Goal: Transaction & Acquisition: Purchase product/service

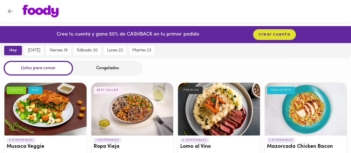
click at [313, 69] on div "Listos para comer Congelados" at bounding box center [175, 68] width 351 height 15
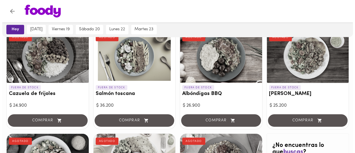
scroll to position [555, 0]
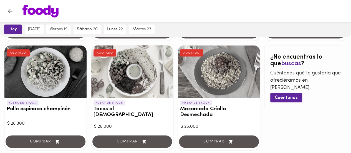
click at [153, 92] on div at bounding box center [132, 71] width 82 height 53
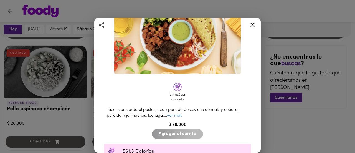
scroll to position [83, 0]
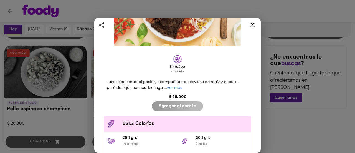
click at [173, 88] on div "Tacos con cerdo al pastor, acompañado de ceviche de maíz y cebolla, puré de frí…" at bounding box center [177, 84] width 153 height 17
click at [174, 86] on link "ver más" at bounding box center [174, 88] width 15 height 4
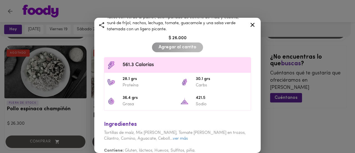
scroll to position [153, 0]
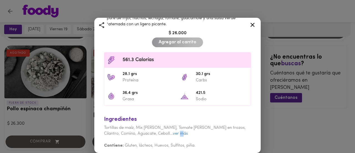
click at [173, 131] on link "ver más" at bounding box center [180, 133] width 15 height 4
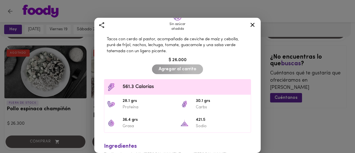
scroll to position [82, 0]
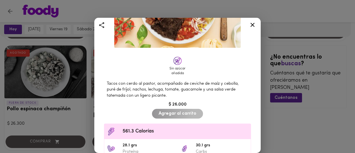
drag, startPoint x: 252, startPoint y: 24, endPoint x: 254, endPoint y: 28, distance: 4.6
click at [254, 27] on icon at bounding box center [252, 24] width 7 height 7
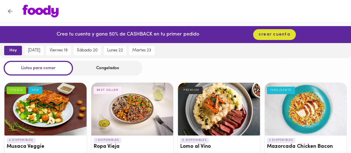
drag, startPoint x: 117, startPoint y: 90, endPoint x: 246, endPoint y: 59, distance: 132.6
click at [40, 52] on span "[DATE]" at bounding box center [34, 50] width 12 height 5
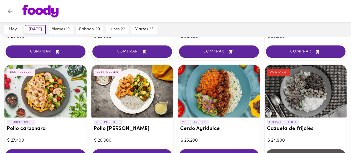
scroll to position [444, 0]
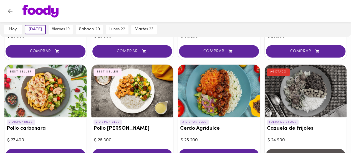
click at [52, 88] on div at bounding box center [45, 90] width 82 height 53
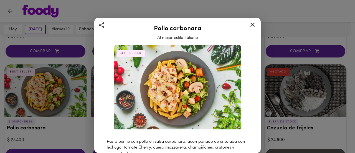
click at [252, 27] on icon at bounding box center [252, 24] width 7 height 7
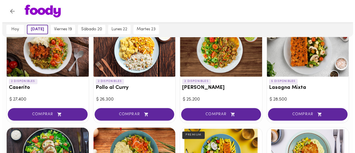
scroll to position [333, 0]
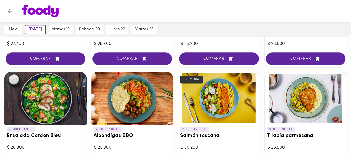
click at [316, 92] on div at bounding box center [306, 98] width 82 height 53
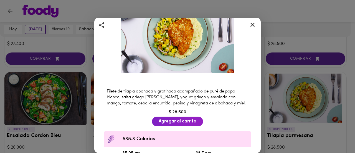
scroll to position [55, 0]
click at [253, 24] on icon at bounding box center [252, 24] width 7 height 7
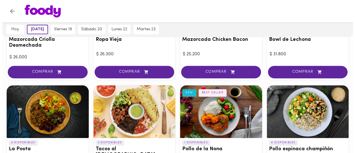
scroll to position [166, 0]
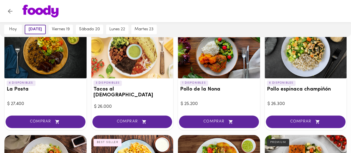
click at [144, 87] on h3 "Tacos al [DEMOGRAPHIC_DATA]" at bounding box center [132, 93] width 78 height 12
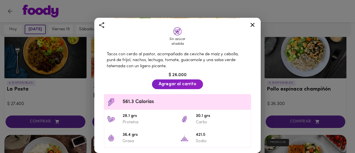
scroll to position [165, 0]
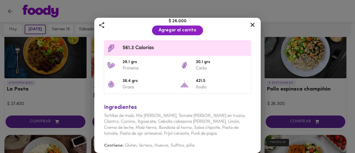
click at [251, 24] on icon at bounding box center [252, 24] width 7 height 7
